Goal: Information Seeking & Learning: Learn about a topic

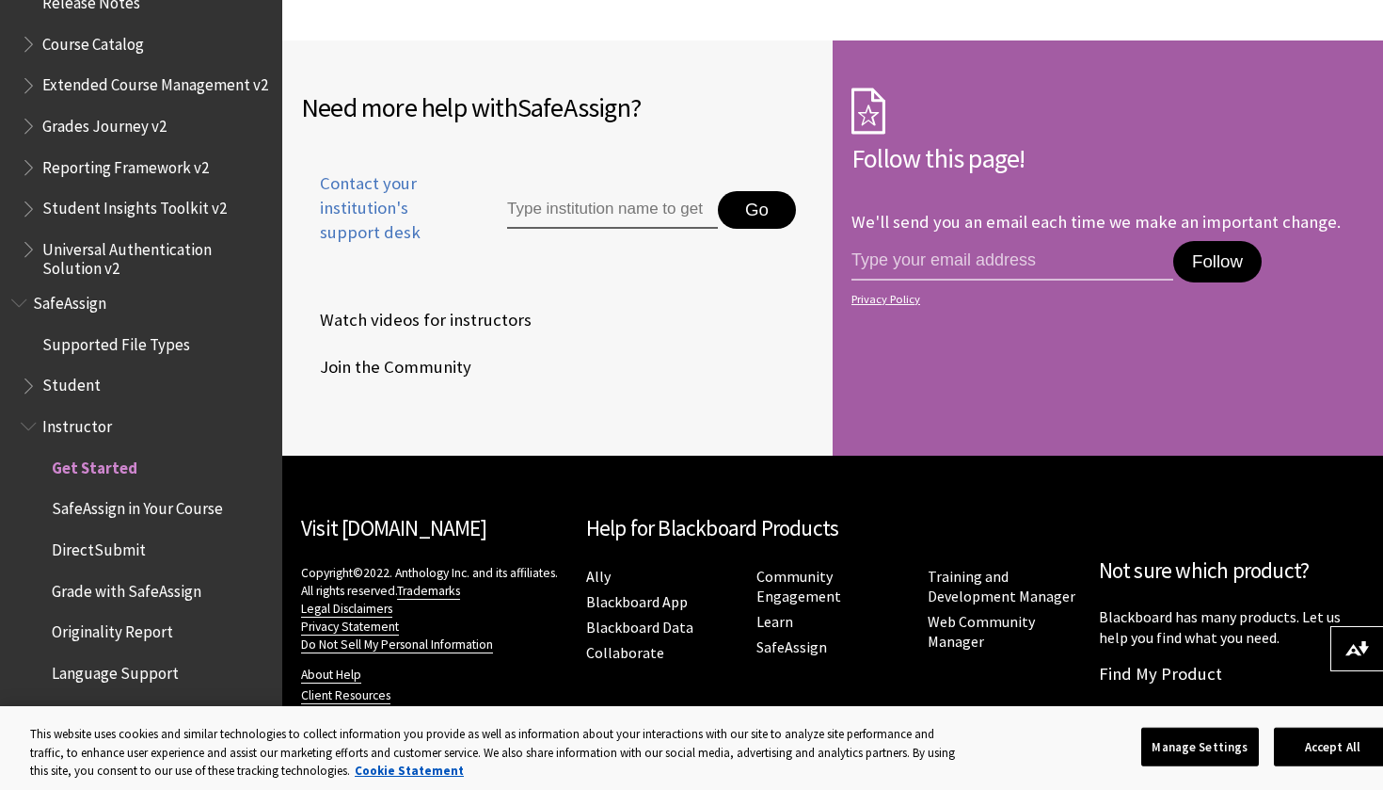
scroll to position [2968, 0]
click at [177, 493] on span "SafeAssign in Your Course" at bounding box center [137, 505] width 171 height 25
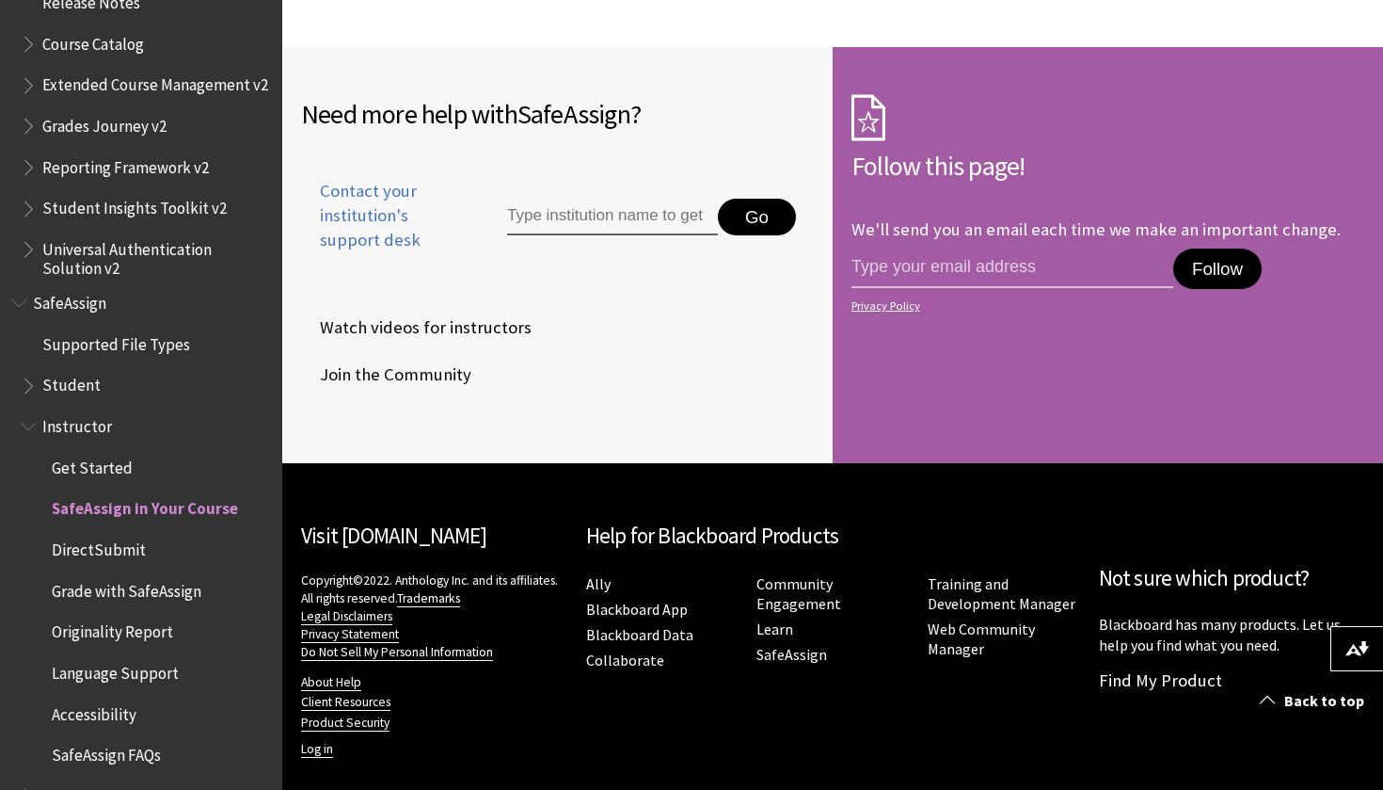
scroll to position [4562, 0]
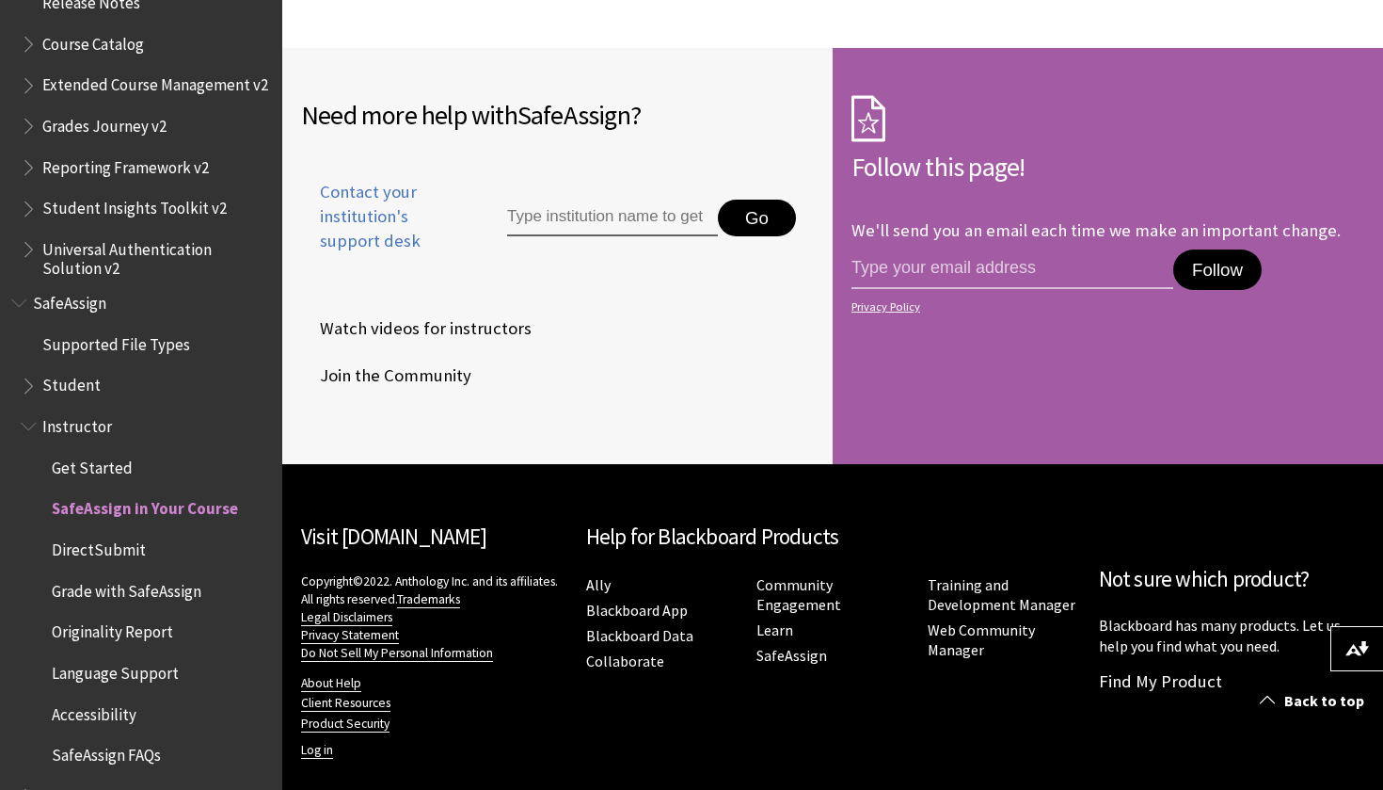
click at [127, 616] on span "Originality Report" at bounding box center [112, 628] width 121 height 25
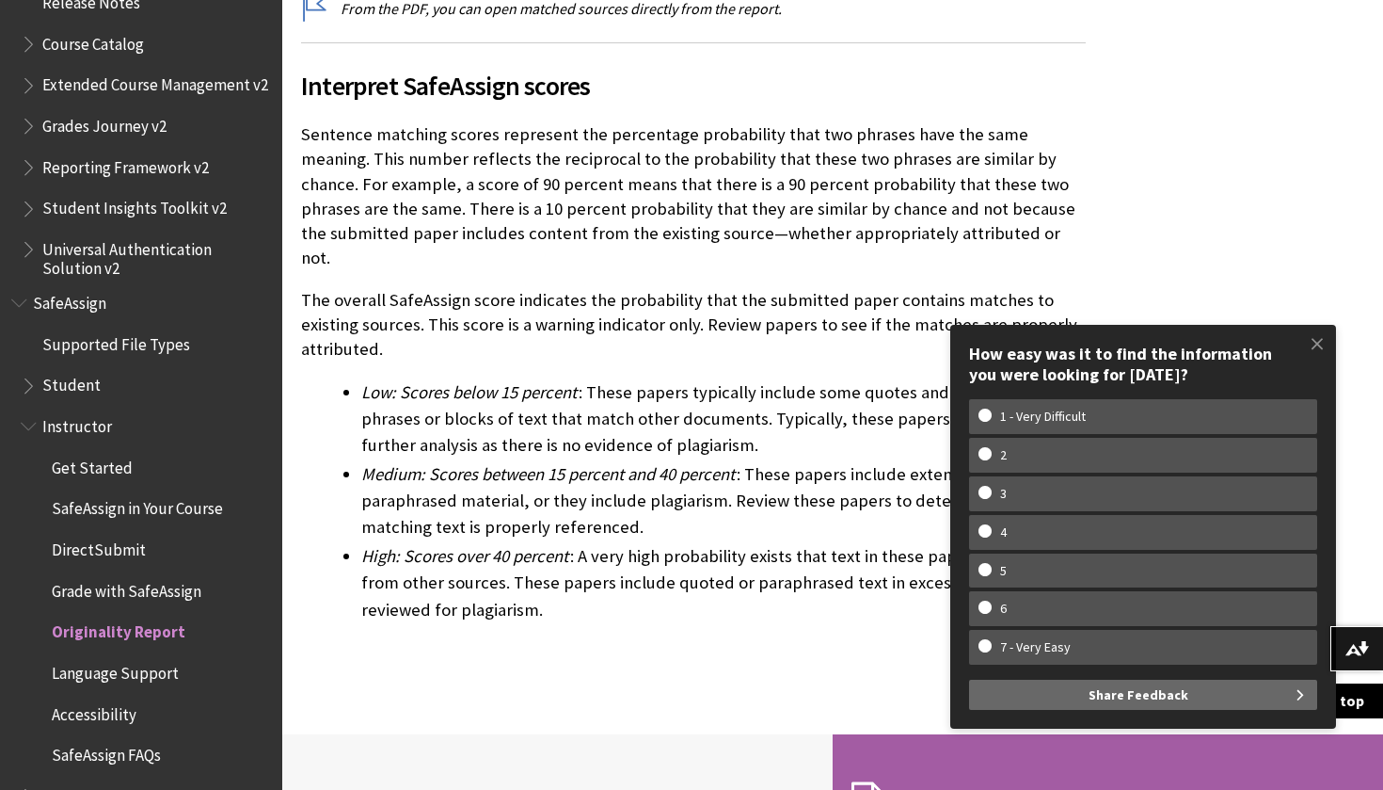
scroll to position [5526, 0]
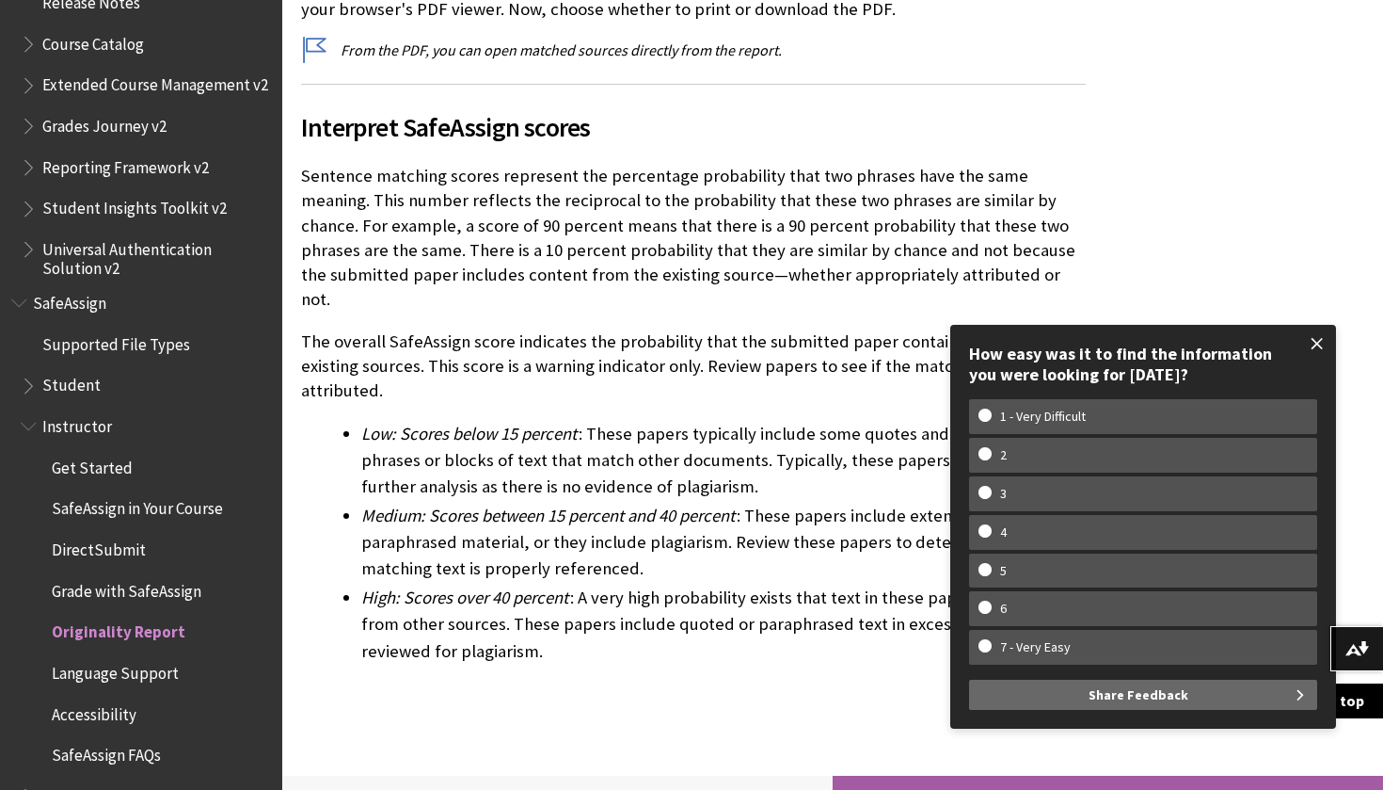
click at [1323, 349] on span at bounding box center [1318, 344] width 40 height 40
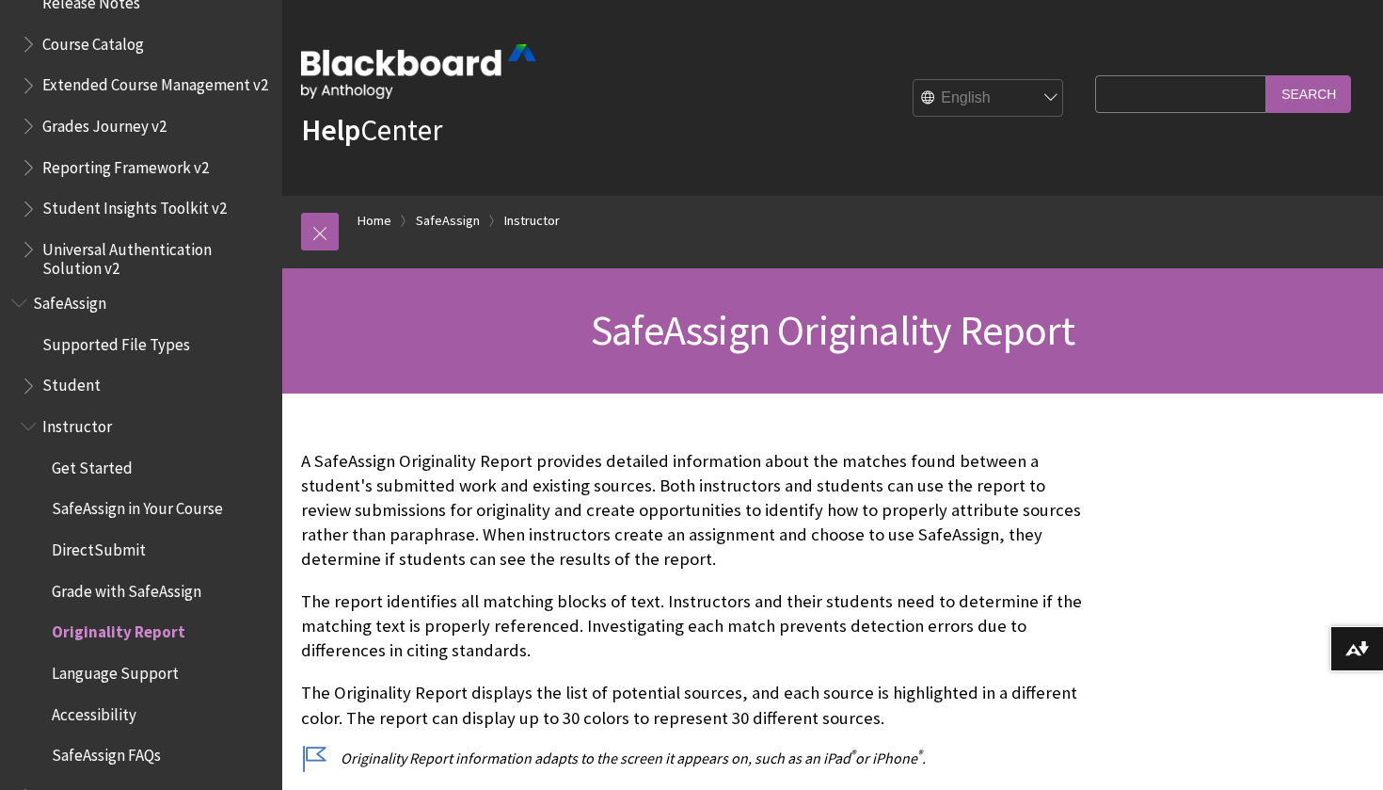
scroll to position [0, 0]
click at [1230, 99] on input "Search Query" at bounding box center [1180, 93] width 171 height 37
type input "ai checker"
click at [1309, 93] on input "Search" at bounding box center [1309, 93] width 85 height 37
click at [1327, 91] on input "Search" at bounding box center [1309, 93] width 85 height 37
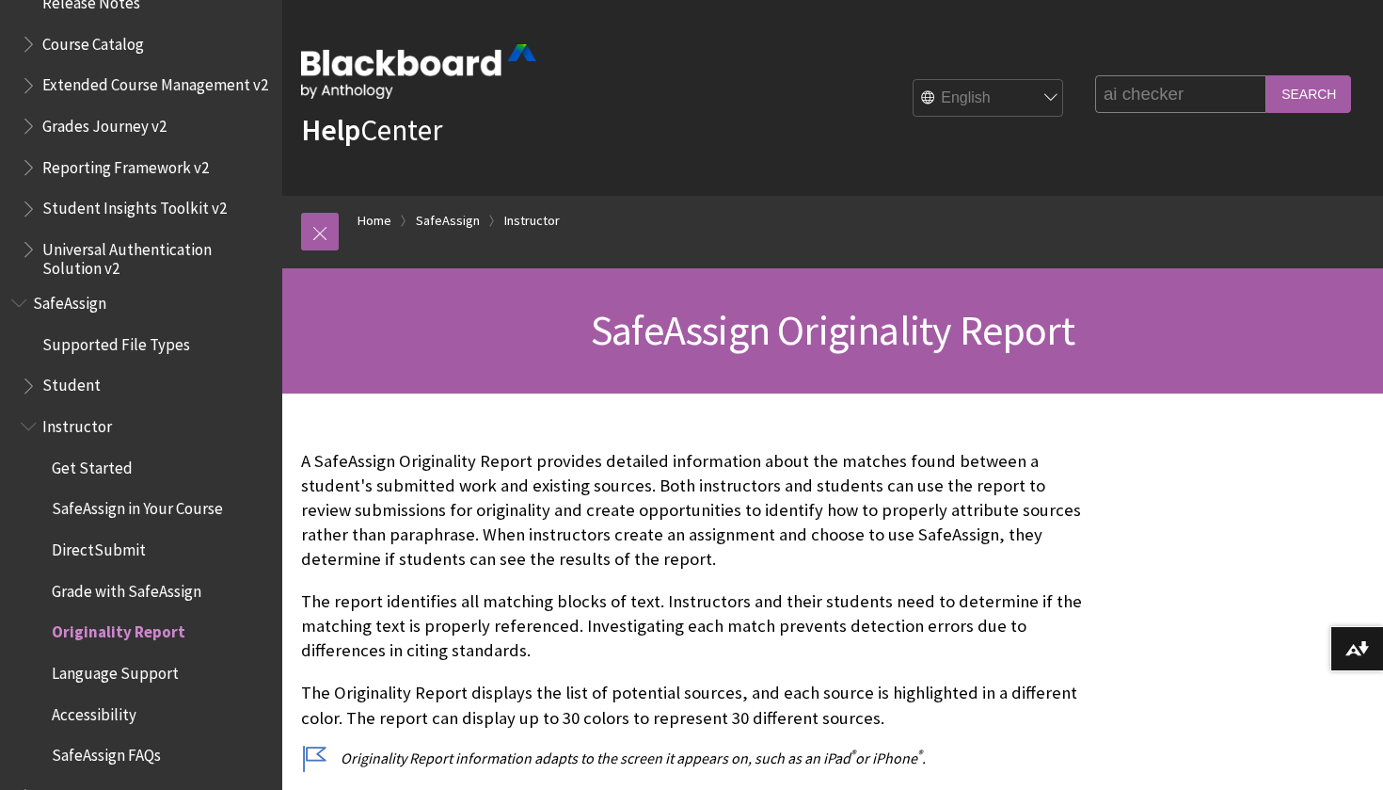
click at [1308, 92] on input "Search" at bounding box center [1309, 93] width 85 height 37
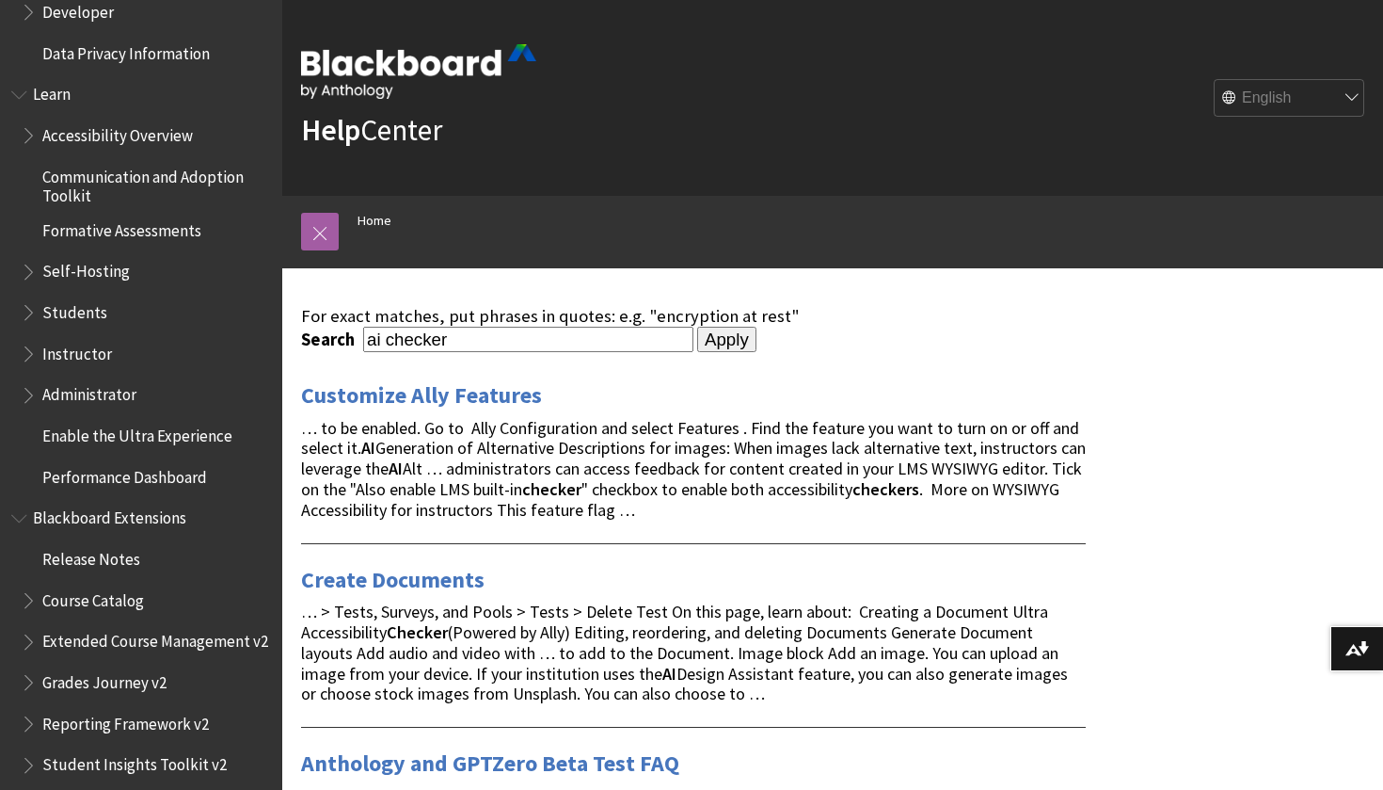
scroll to position [1553, 0]
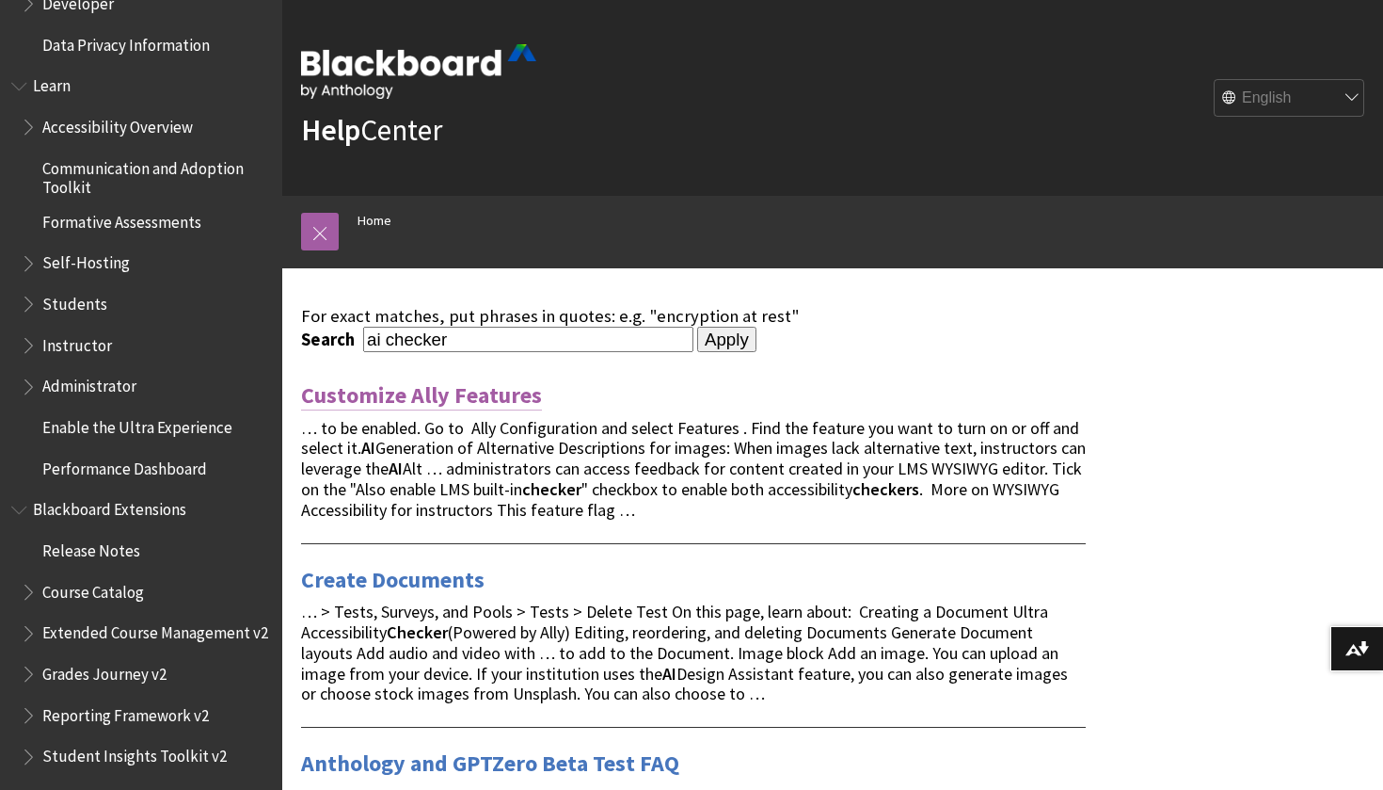
click at [457, 399] on link "Customize Ally Features" at bounding box center [421, 395] width 241 height 30
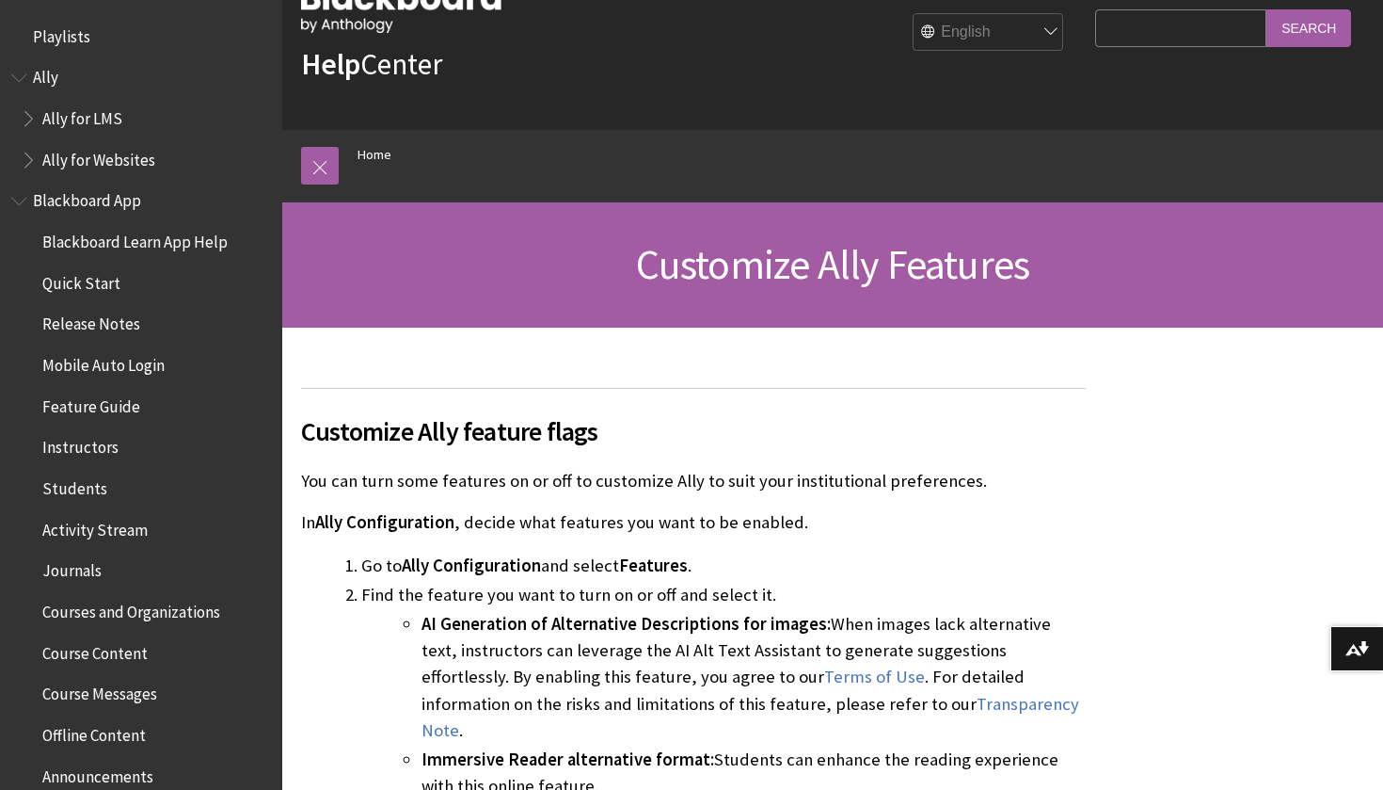
scroll to position [90, 0]
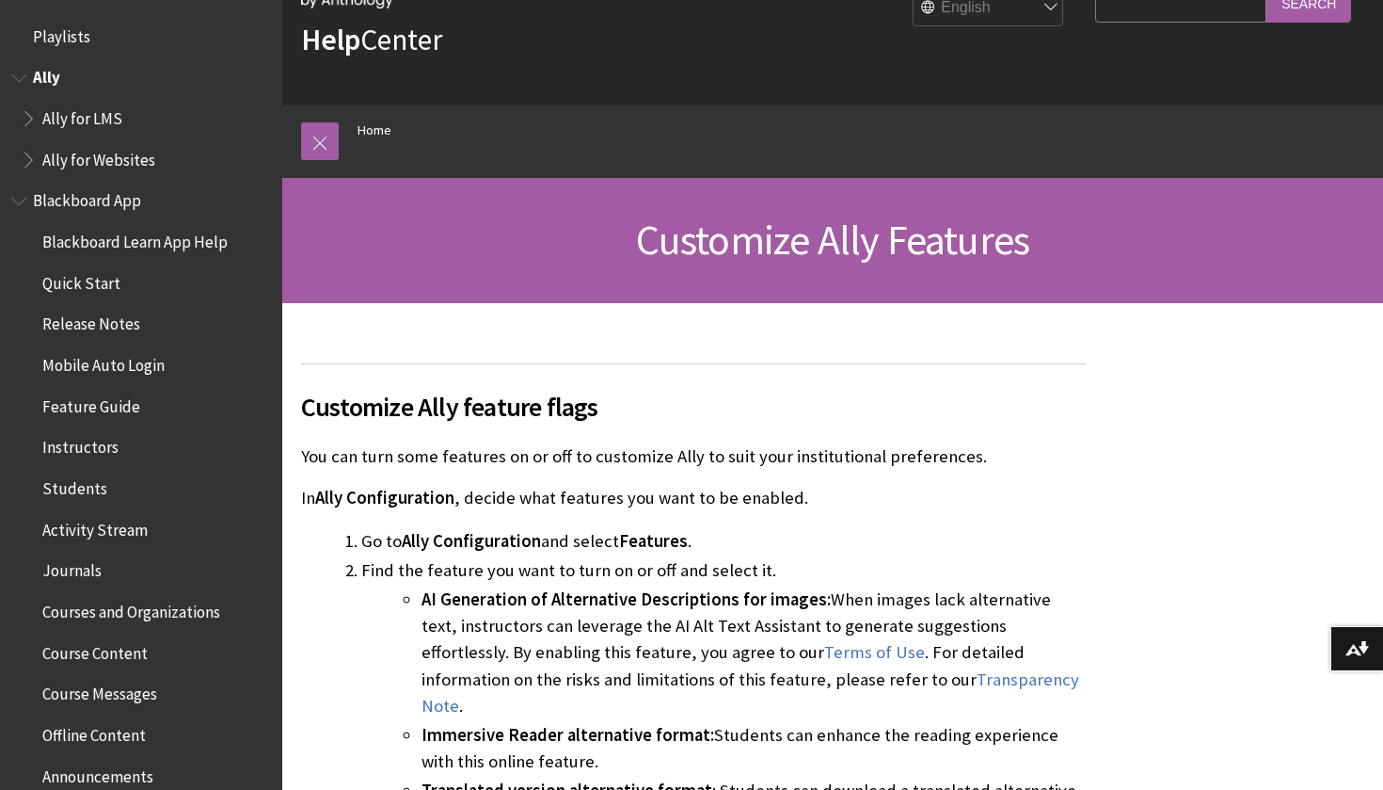
click at [63, 73] on span "Ally" at bounding box center [141, 78] width 260 height 32
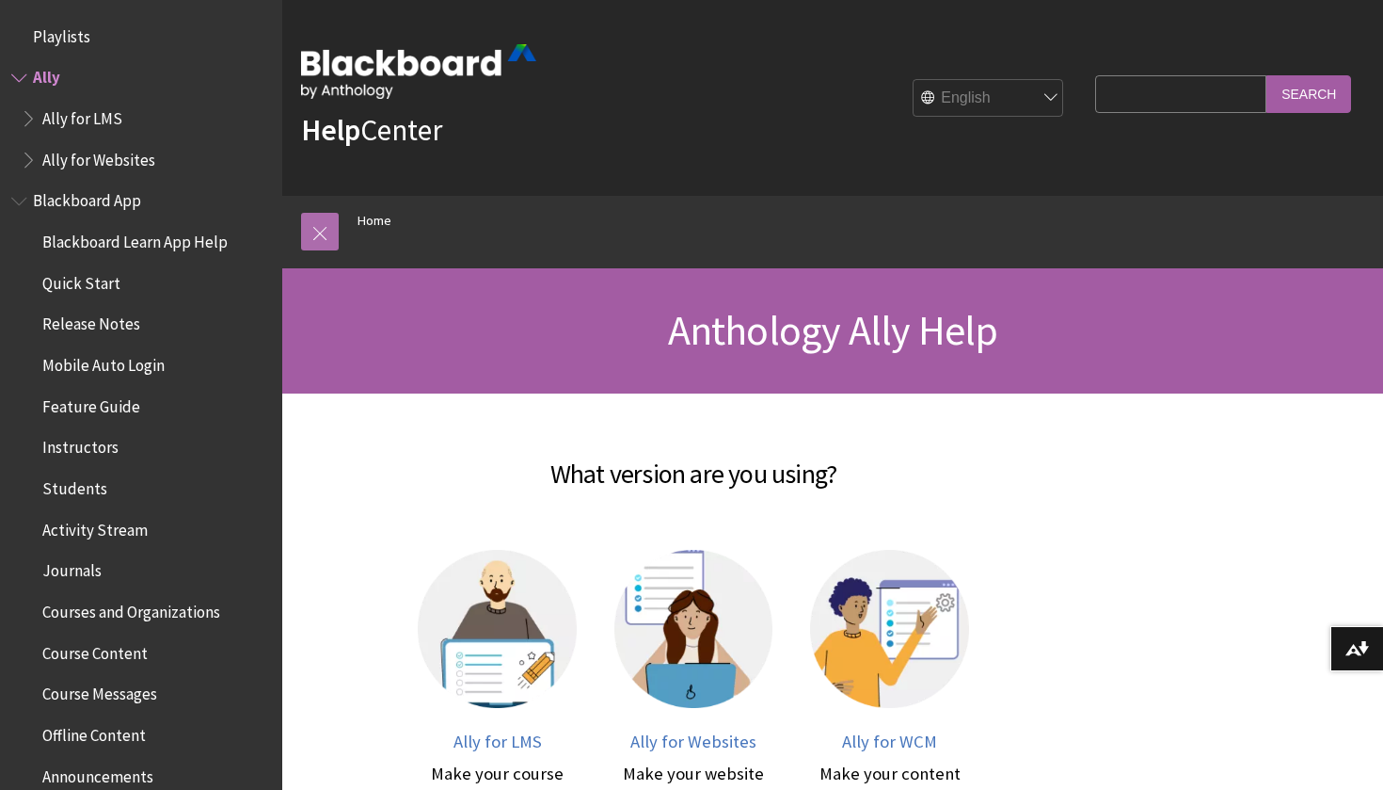
click at [333, 225] on link at bounding box center [320, 232] width 38 height 38
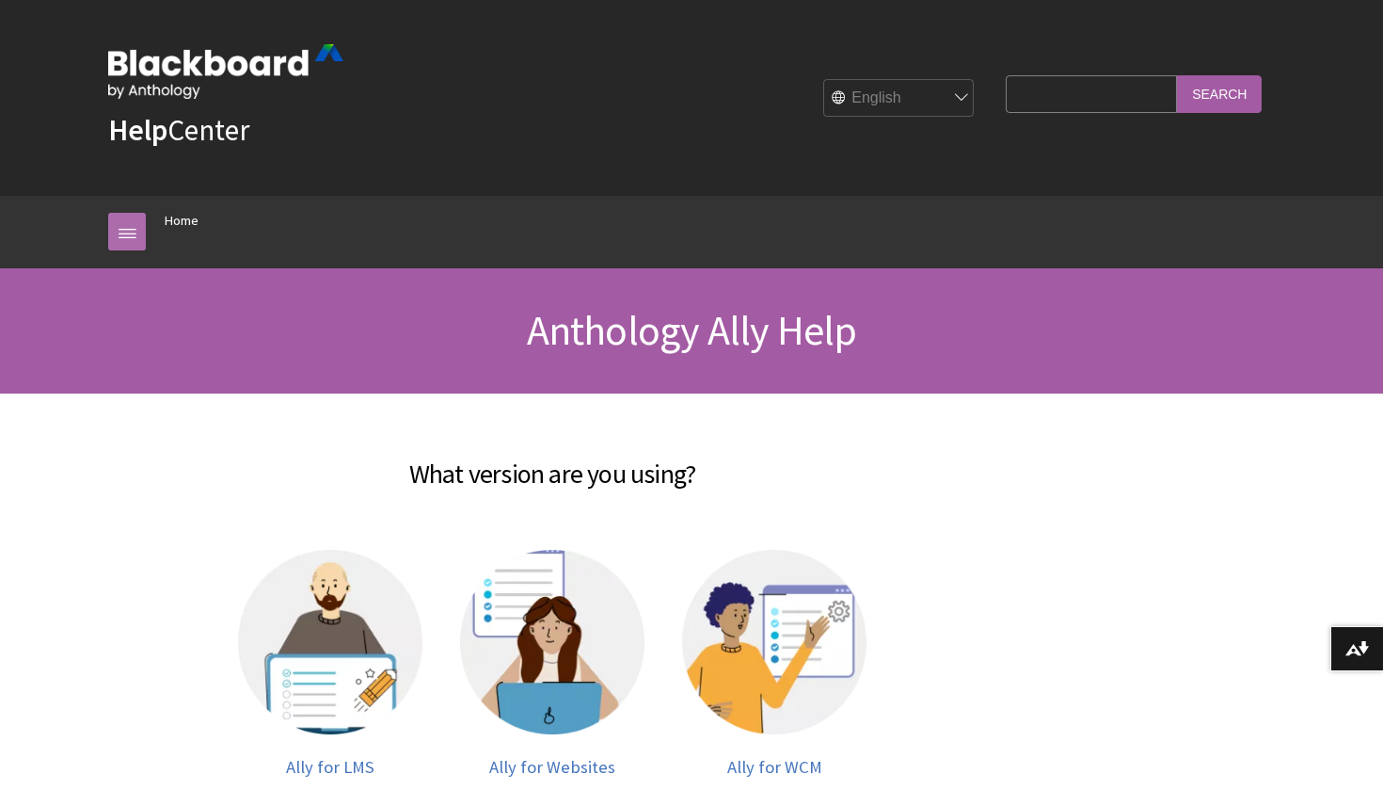
click at [123, 230] on link at bounding box center [127, 232] width 38 height 38
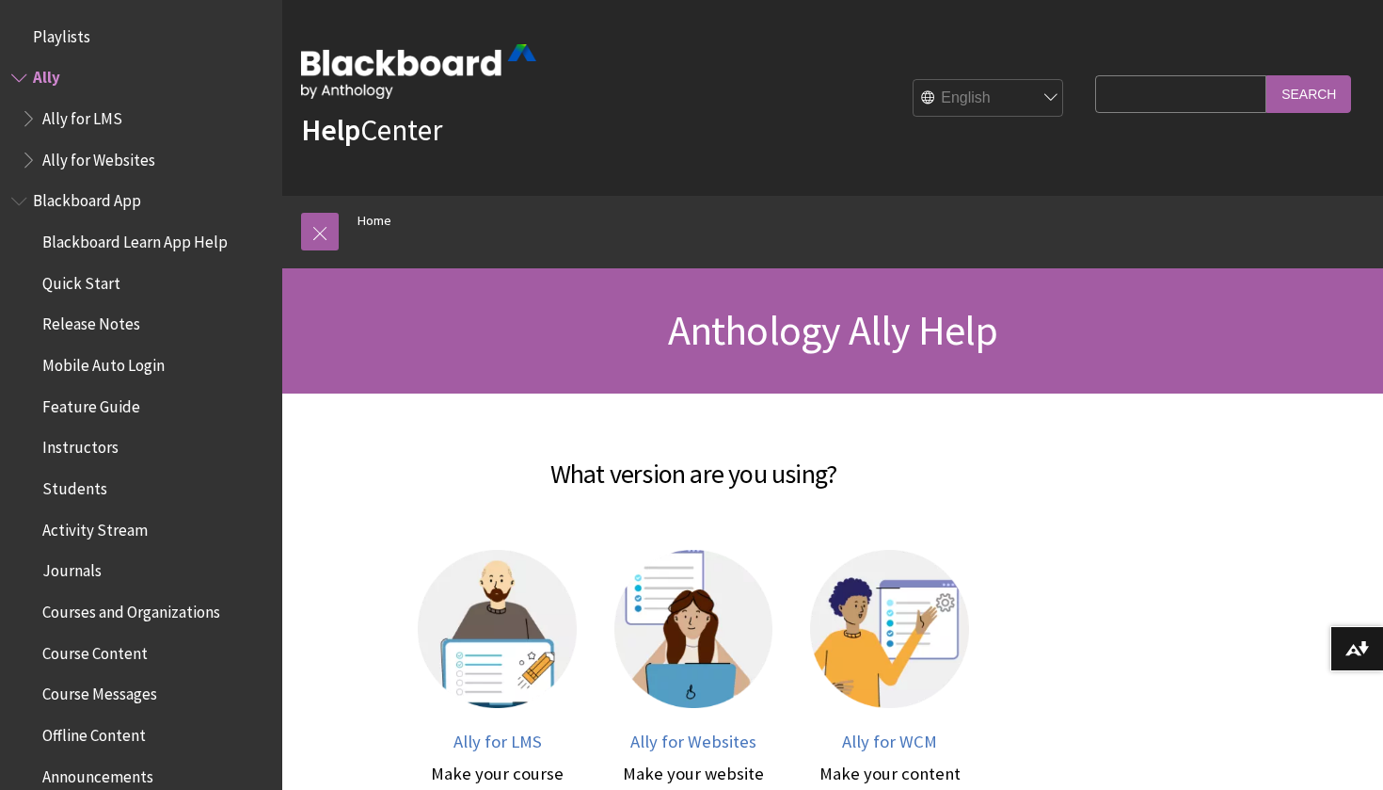
click at [88, 110] on span "Ally for LMS" at bounding box center [82, 115] width 80 height 25
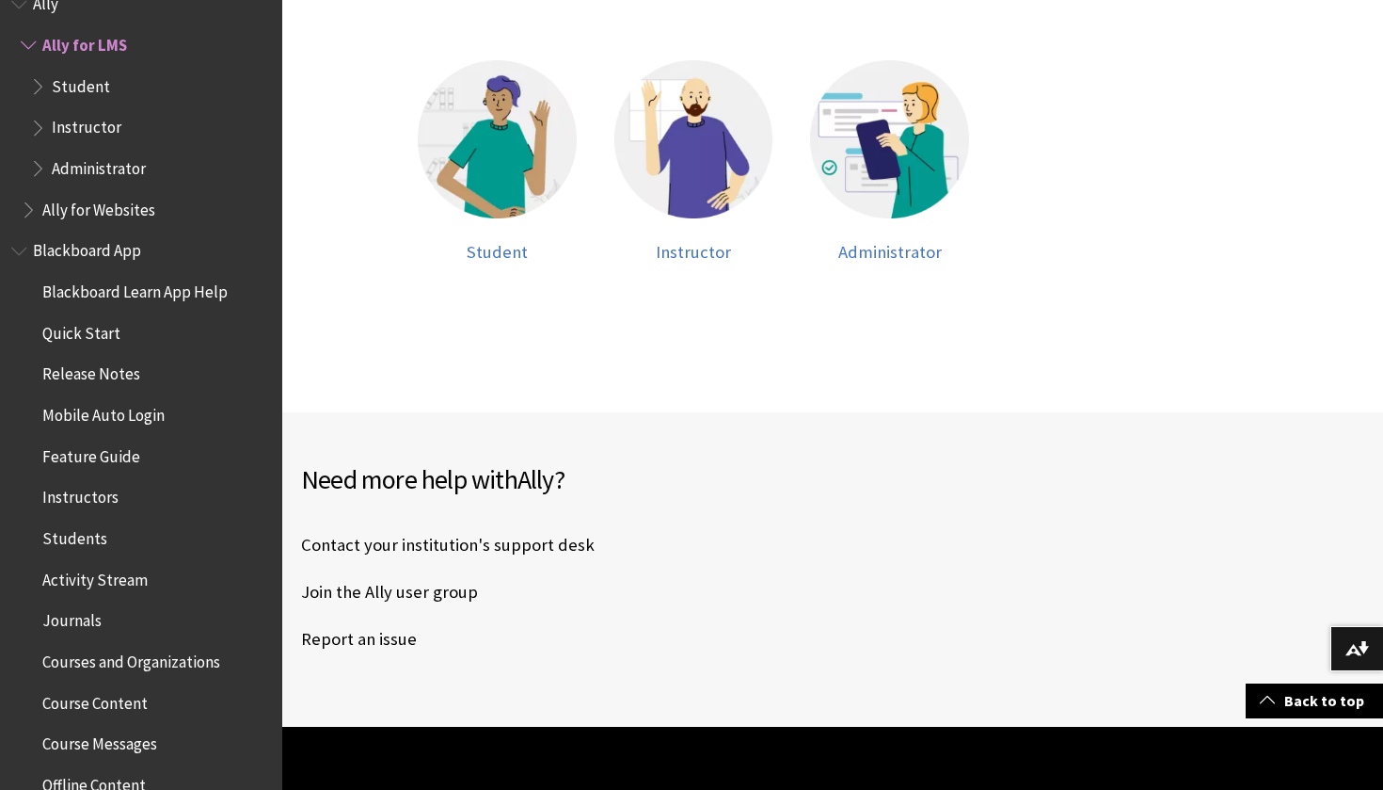
scroll to position [742, 0]
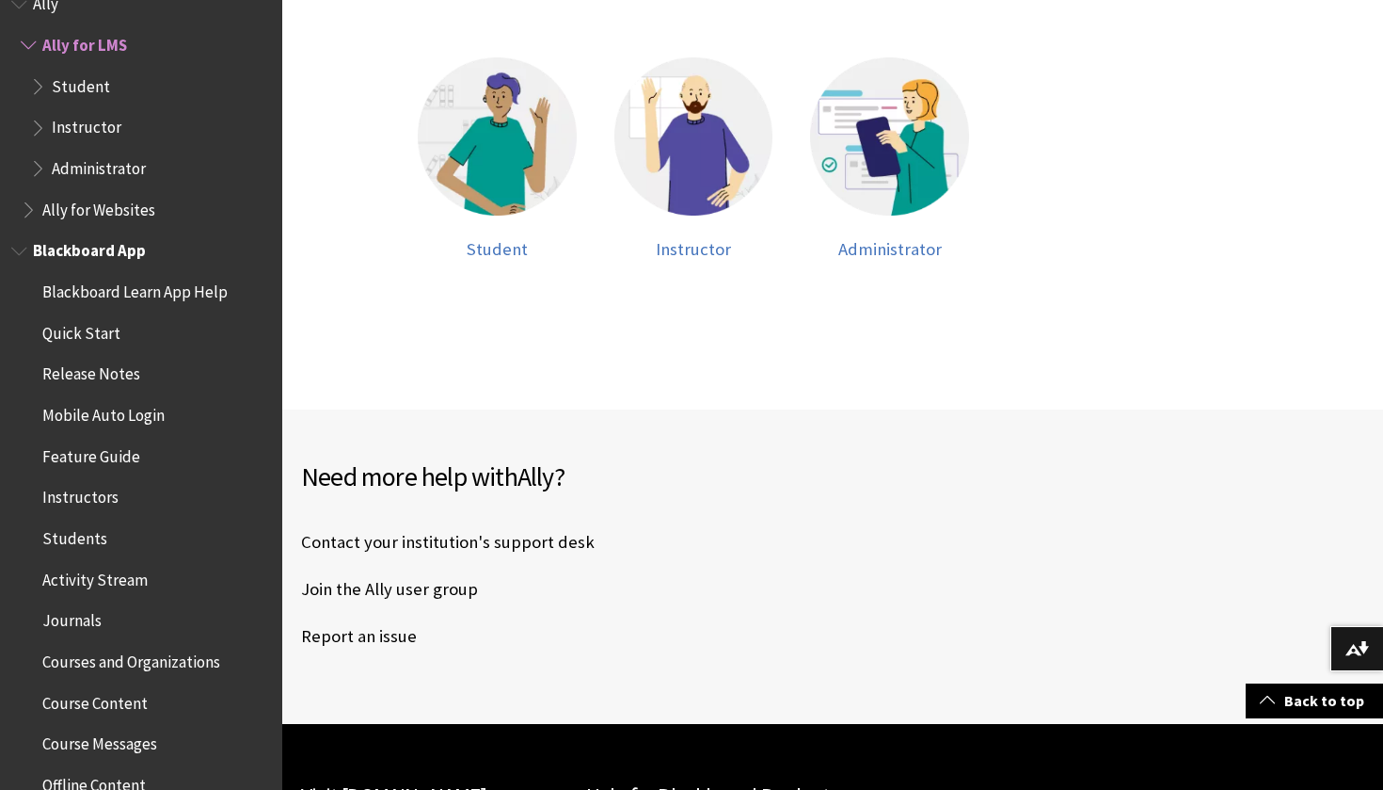
click at [114, 248] on span "Blackboard App" at bounding box center [89, 247] width 113 height 25
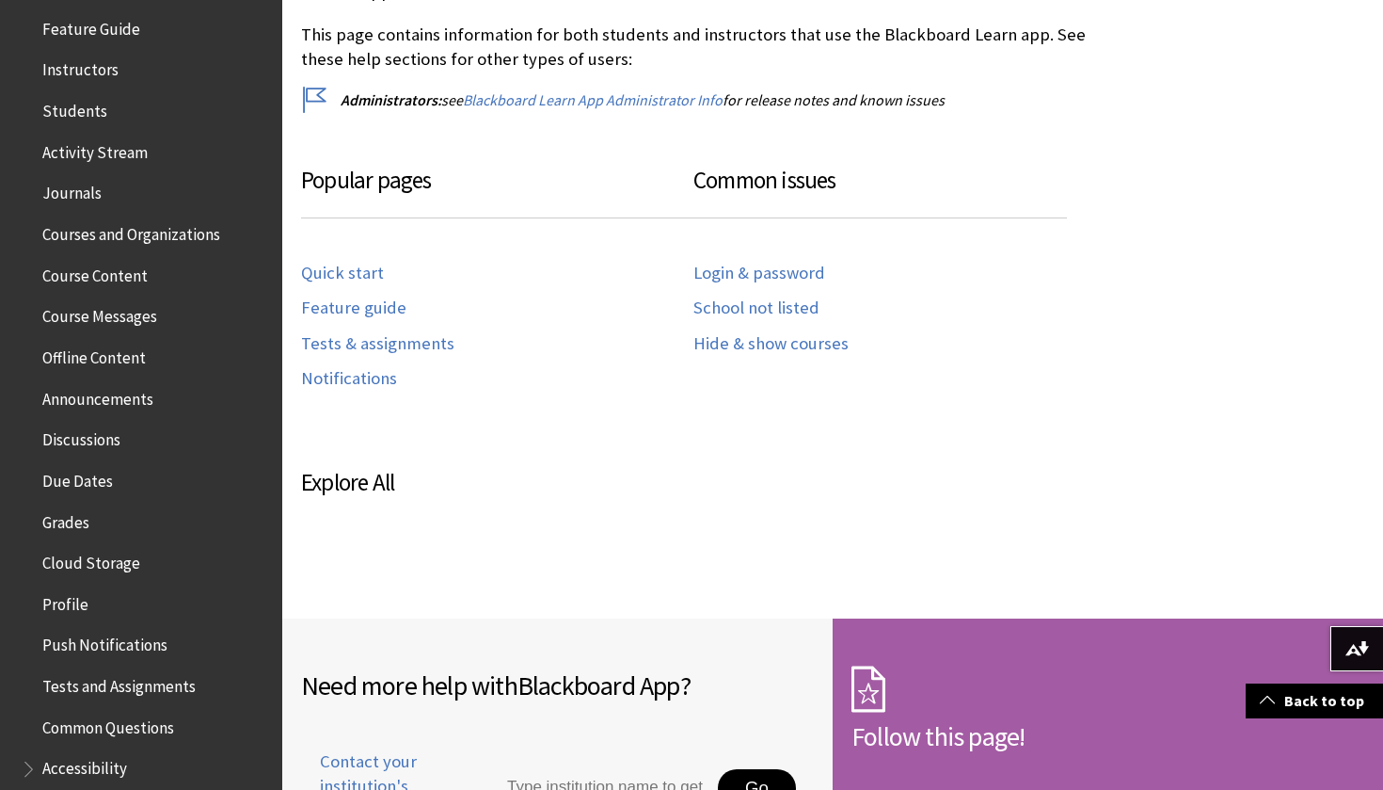
scroll to position [431, 0]
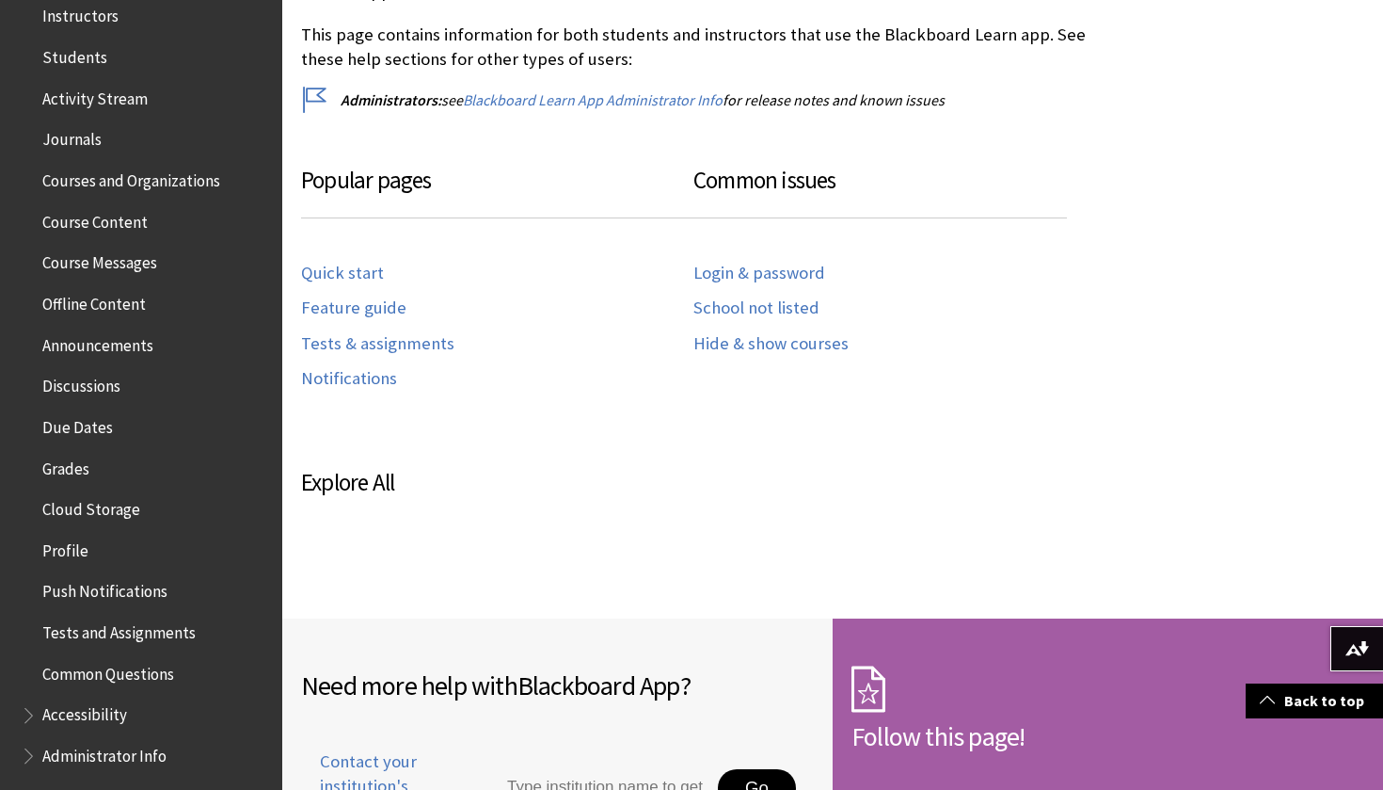
click at [83, 453] on span "Grades" at bounding box center [65, 465] width 47 height 25
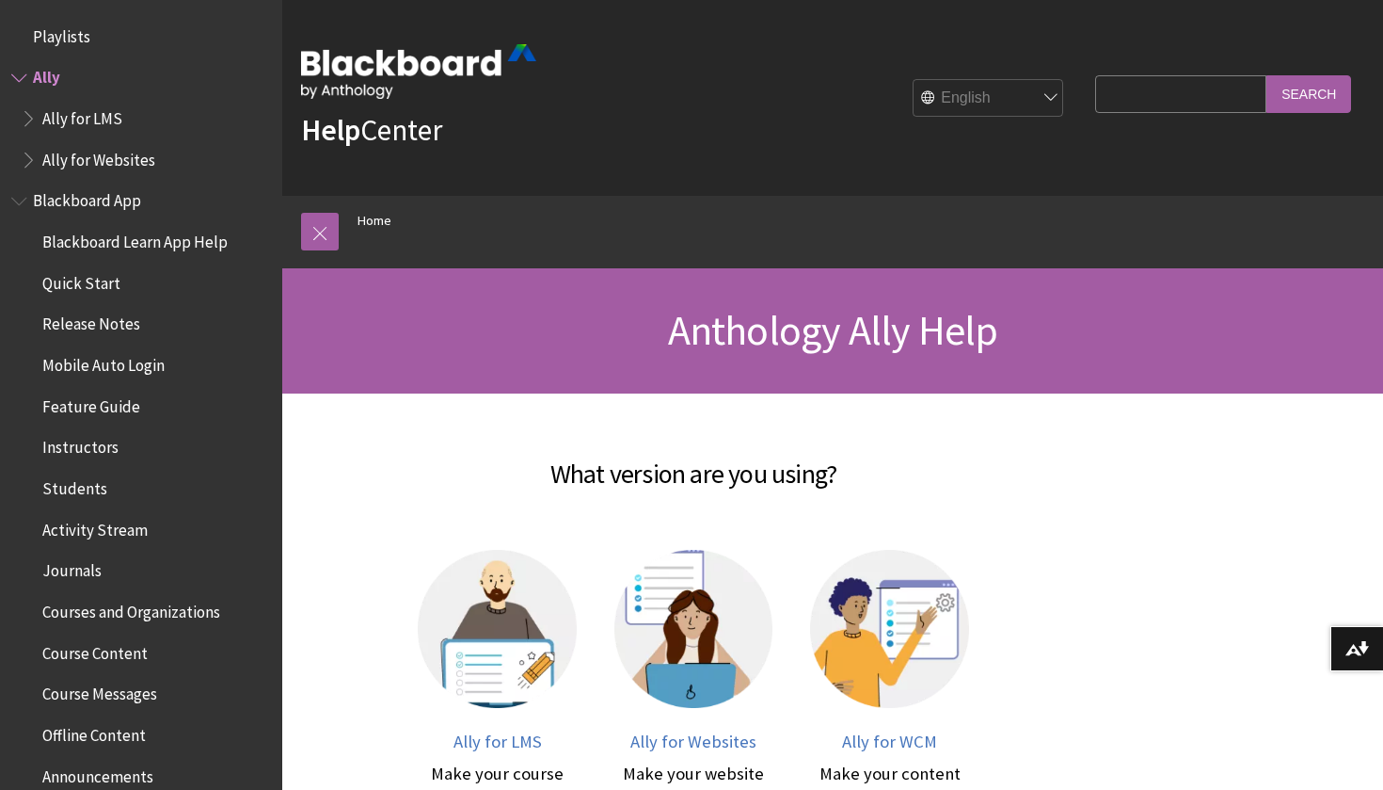
scroll to position [33, 0]
